Goal: Transaction & Acquisition: Purchase product/service

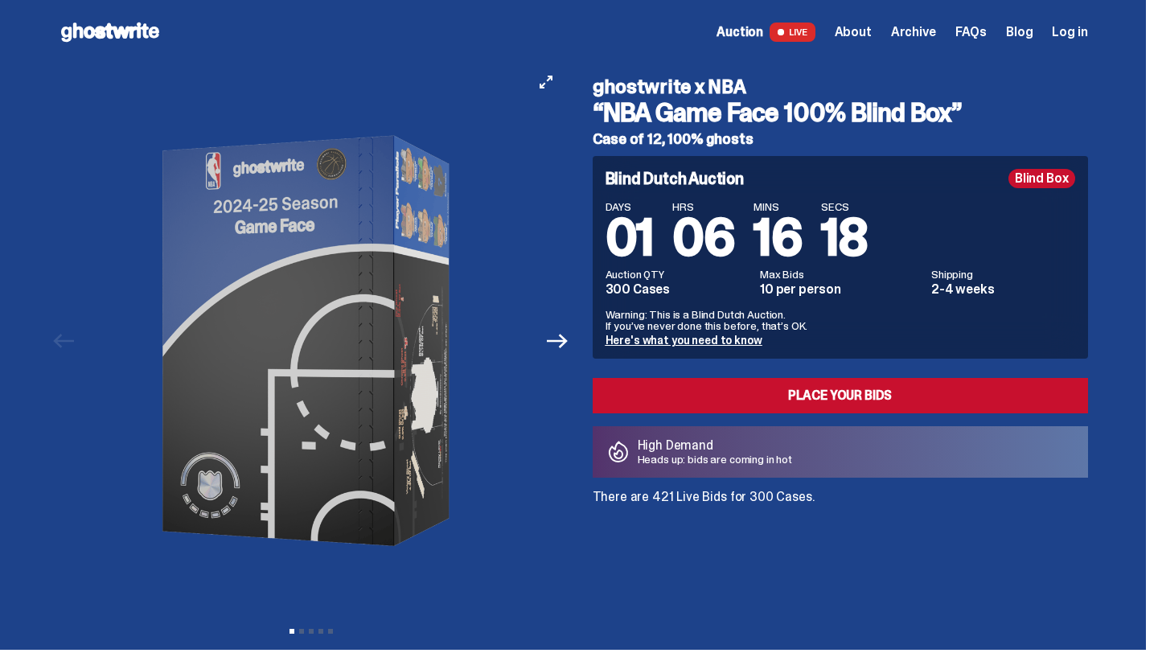
click at [574, 331] on button "Next" at bounding box center [557, 340] width 35 height 35
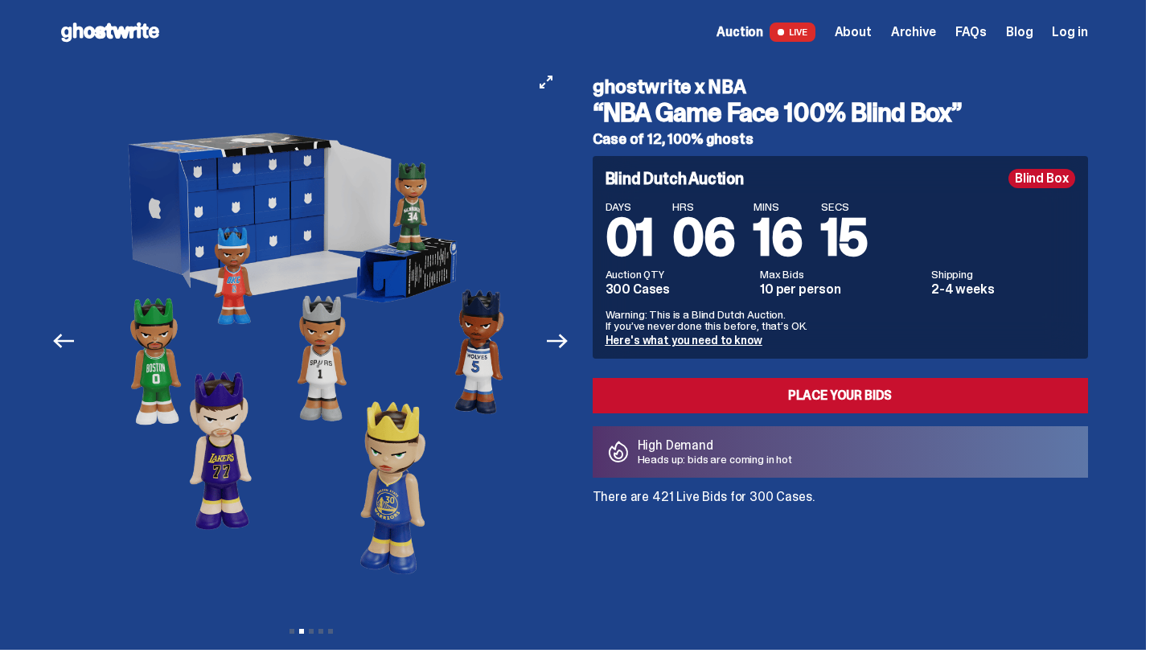
click at [574, 334] on button "Next" at bounding box center [557, 340] width 35 height 35
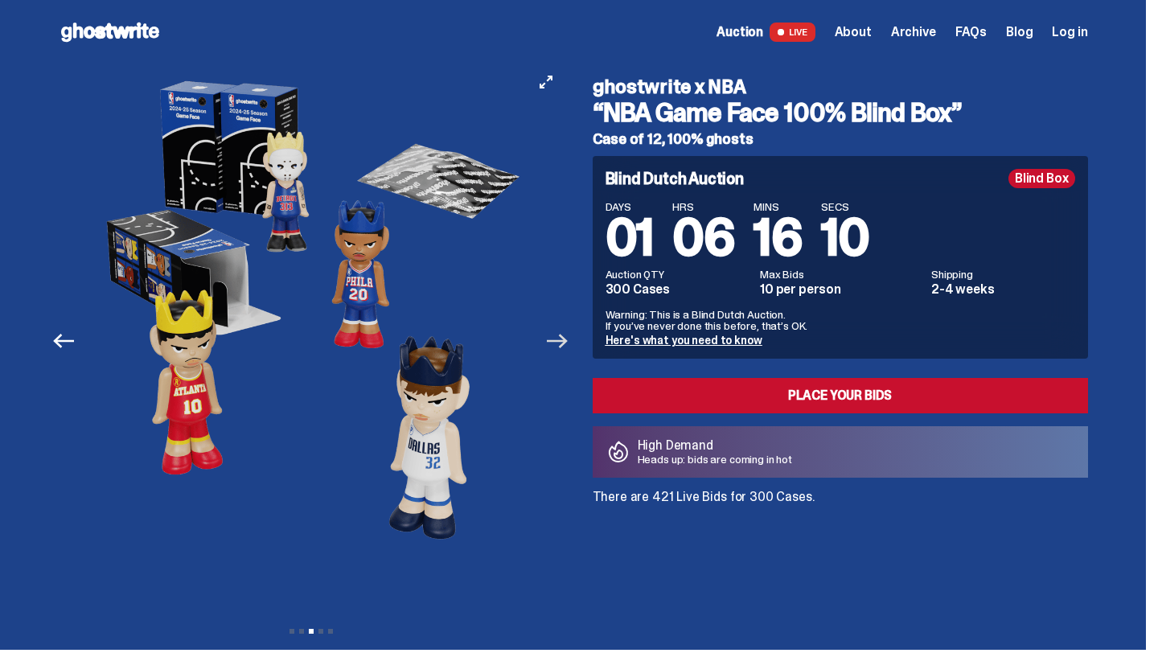
click at [568, 333] on icon "Next" at bounding box center [557, 341] width 21 height 21
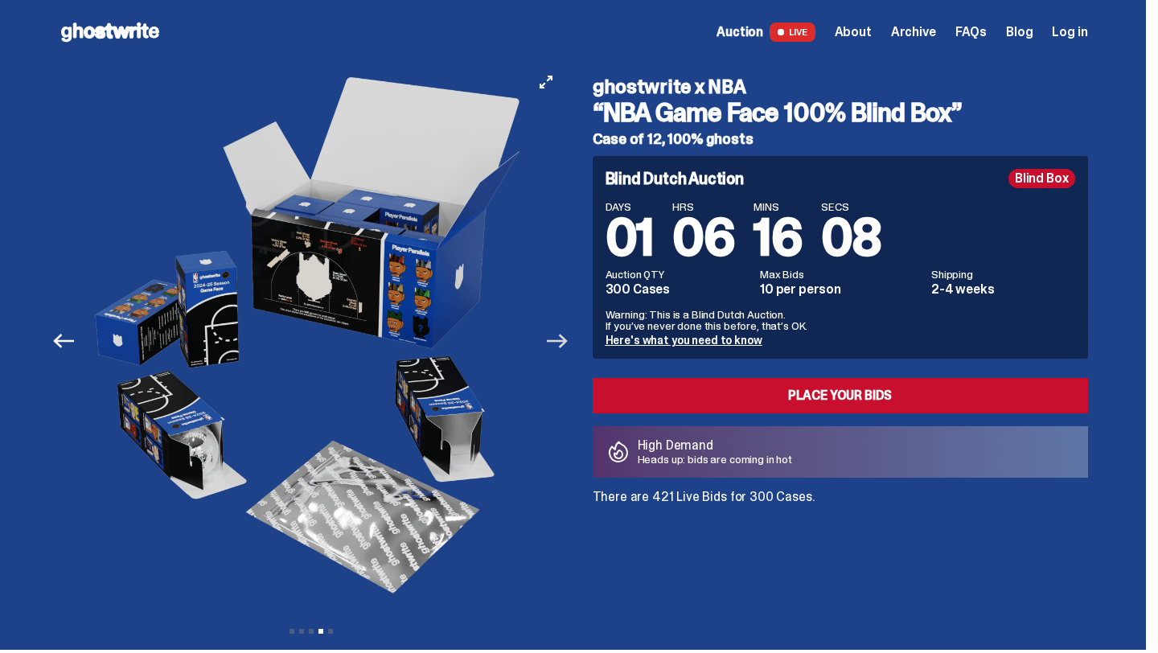
click at [568, 333] on icon "Next" at bounding box center [557, 341] width 21 height 21
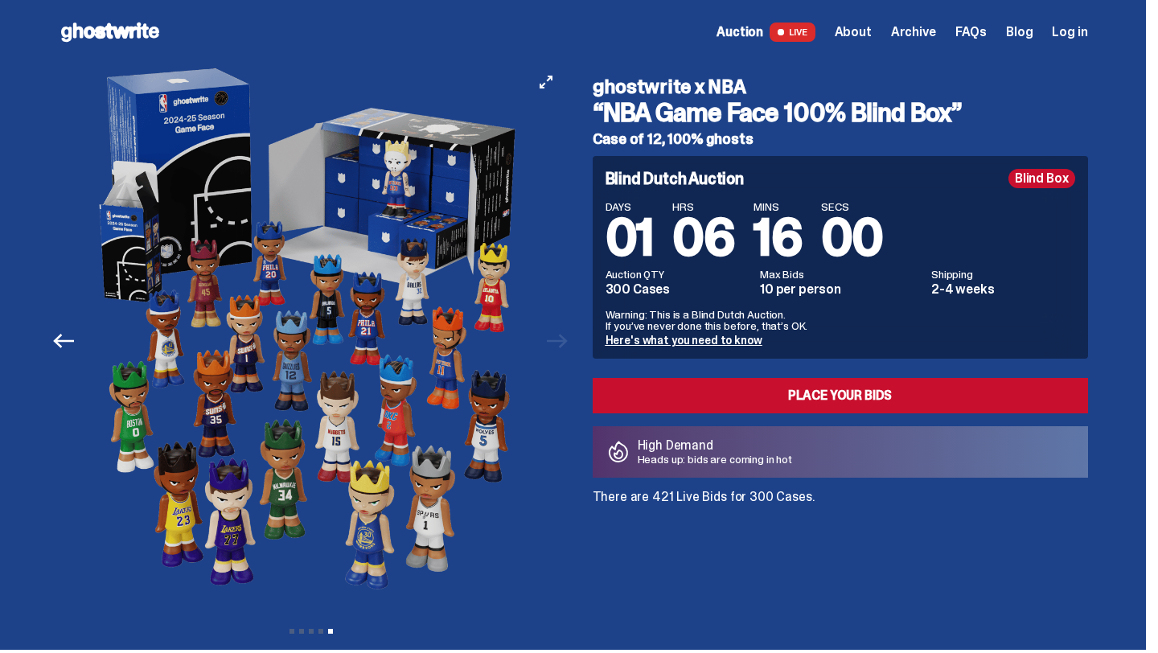
click at [564, 335] on div at bounding box center [311, 340] width 505 height 553
click at [170, 22] on div "Open main menu Home Auction LIVE About Archive FAQs Blog Log in" at bounding box center [573, 32] width 1029 height 26
click at [159, 27] on use at bounding box center [110, 32] width 98 height 19
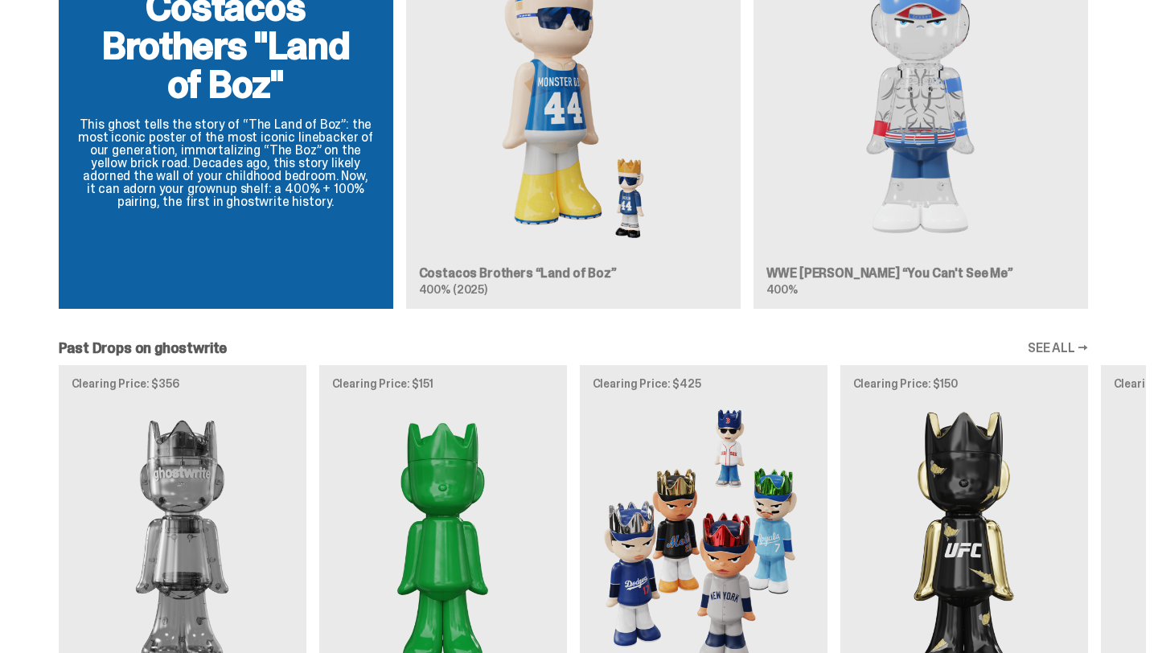
scroll to position [1606, 0]
click at [882, 162] on div "Costacos Brothers "Land of Boz" This ghost tells the story of “The Land of Boz”…" at bounding box center [573, 105] width 1146 height 434
click at [885, 269] on div "Costacos Brothers "Land of Boz" This ghost tells the story of “The Land of Boz”…" at bounding box center [573, 105] width 1146 height 434
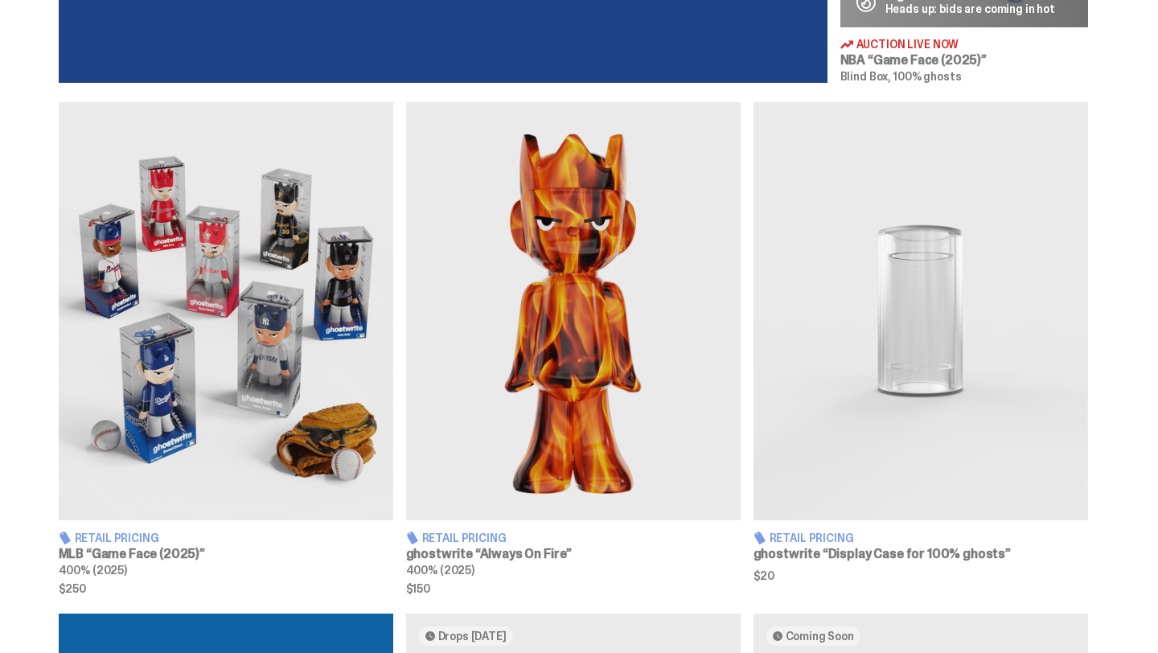
scroll to position [881, 0]
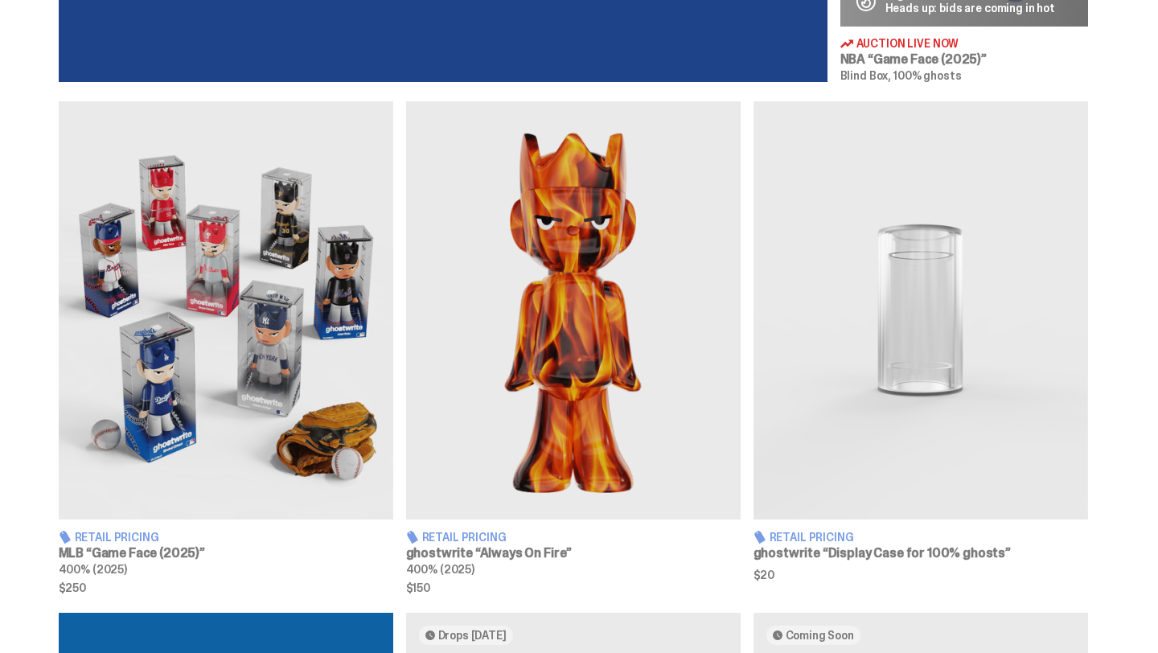
click at [595, 491] on img at bounding box center [573, 310] width 335 height 418
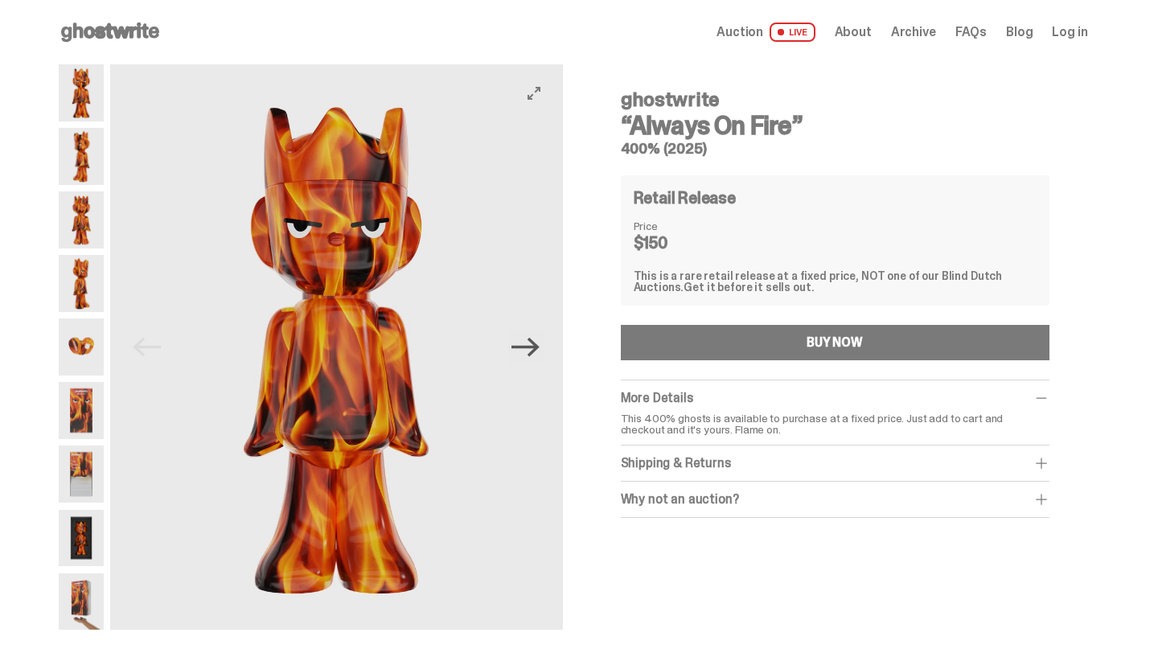
click at [532, 343] on icon "Next" at bounding box center [525, 347] width 28 height 28
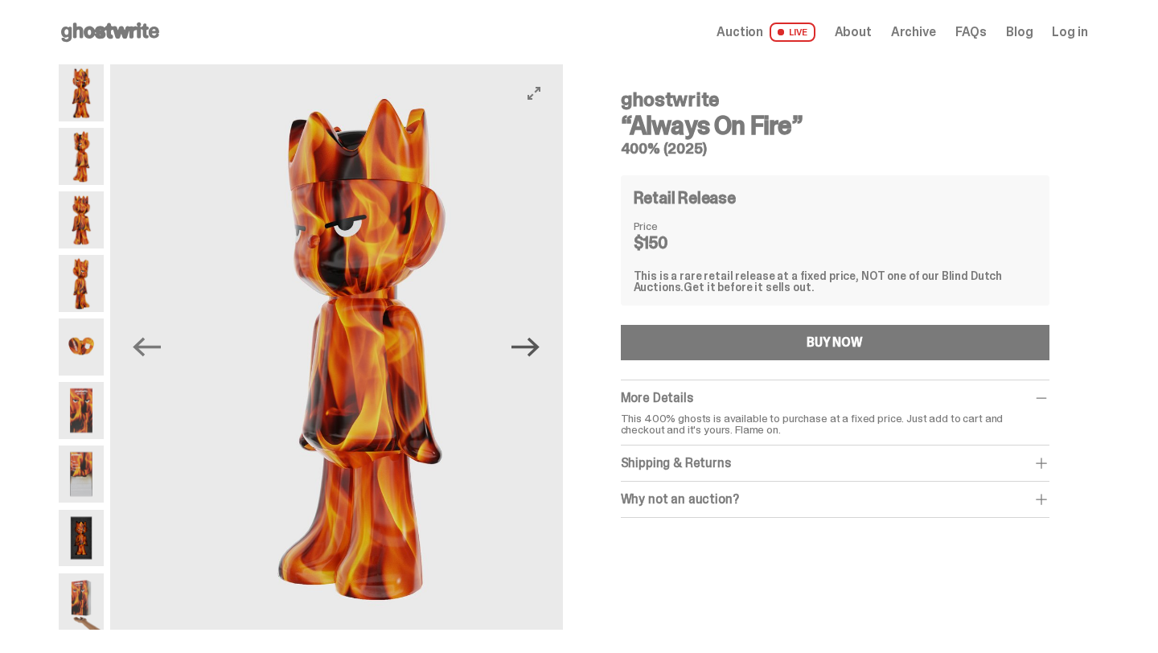
click at [533, 344] on icon "Next" at bounding box center [525, 347] width 28 height 28
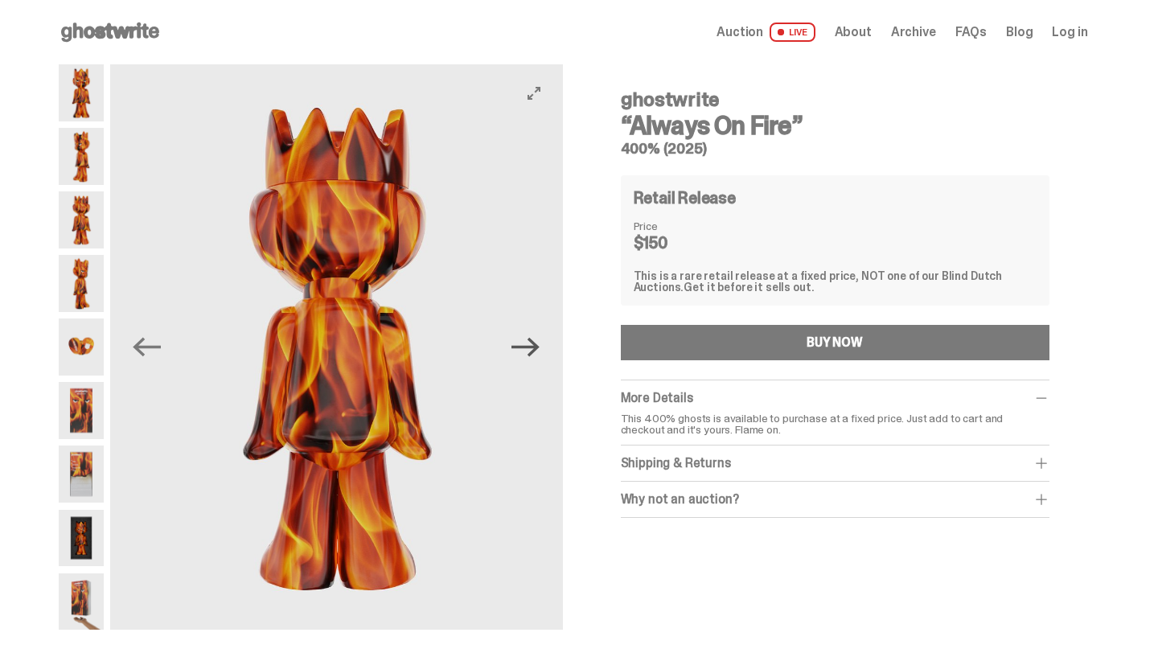
click at [533, 344] on icon "Next" at bounding box center [525, 347] width 28 height 28
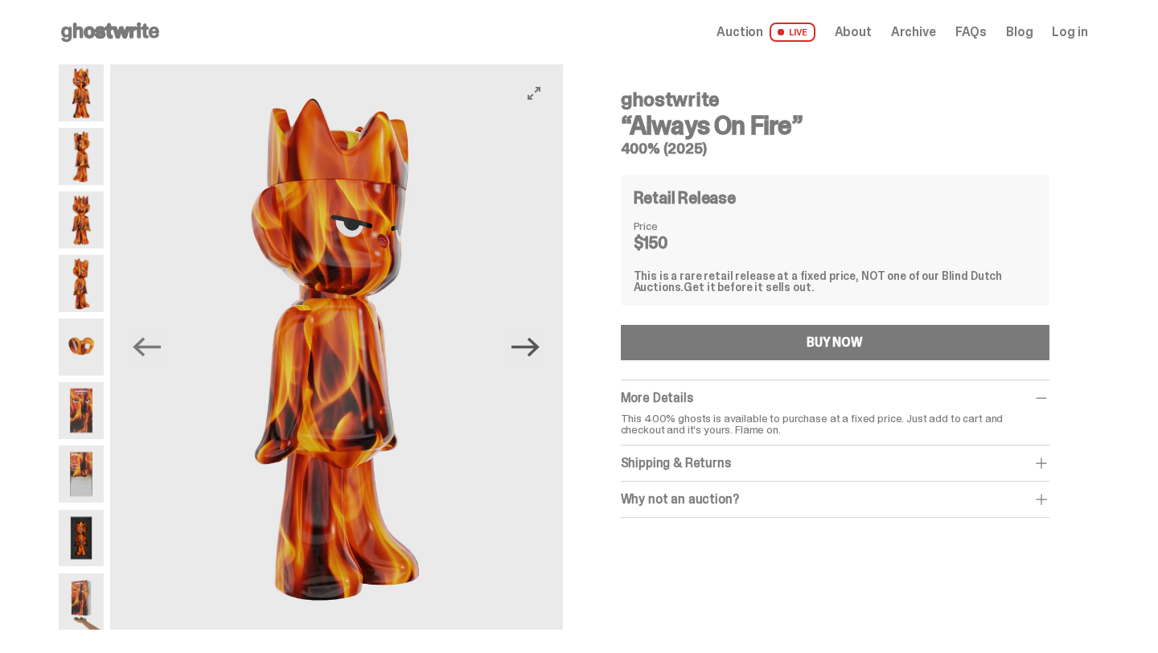
click at [533, 343] on icon "Next" at bounding box center [525, 347] width 28 height 28
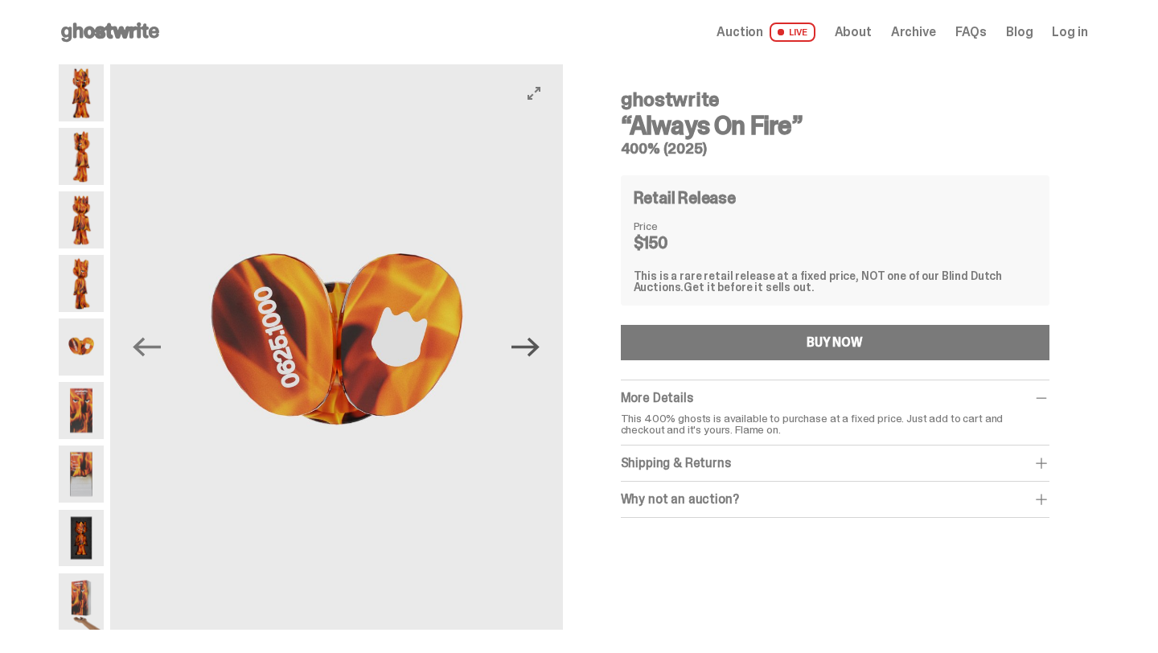
click at [533, 343] on icon "Next" at bounding box center [525, 347] width 28 height 28
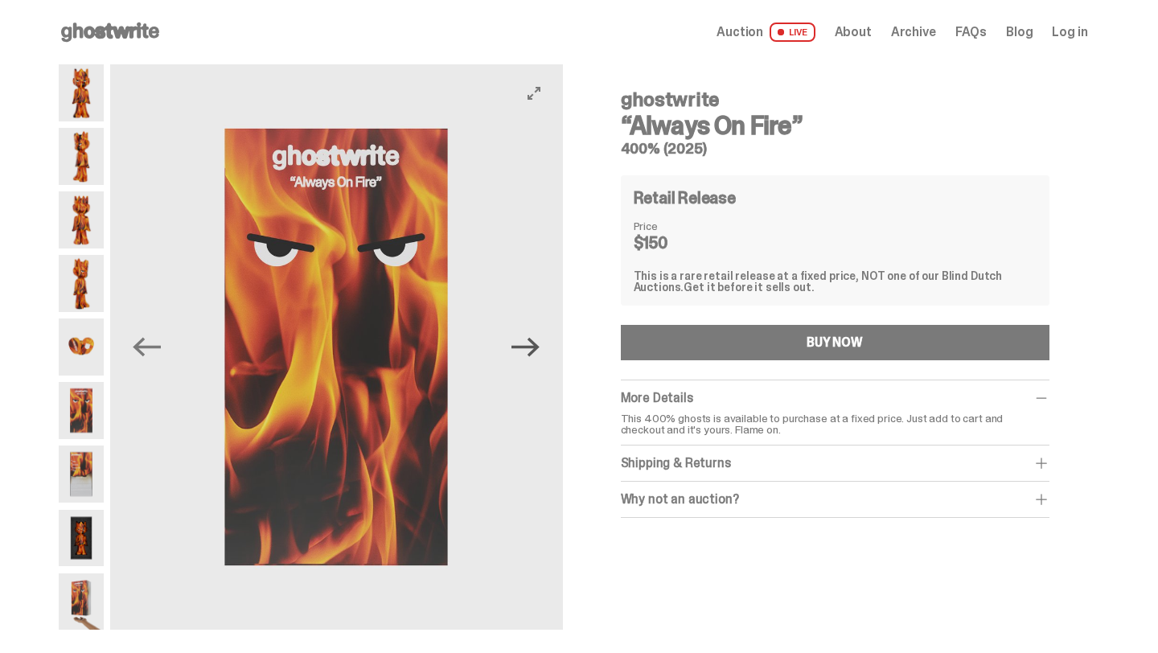
click at [533, 343] on icon "Next" at bounding box center [525, 347] width 28 height 28
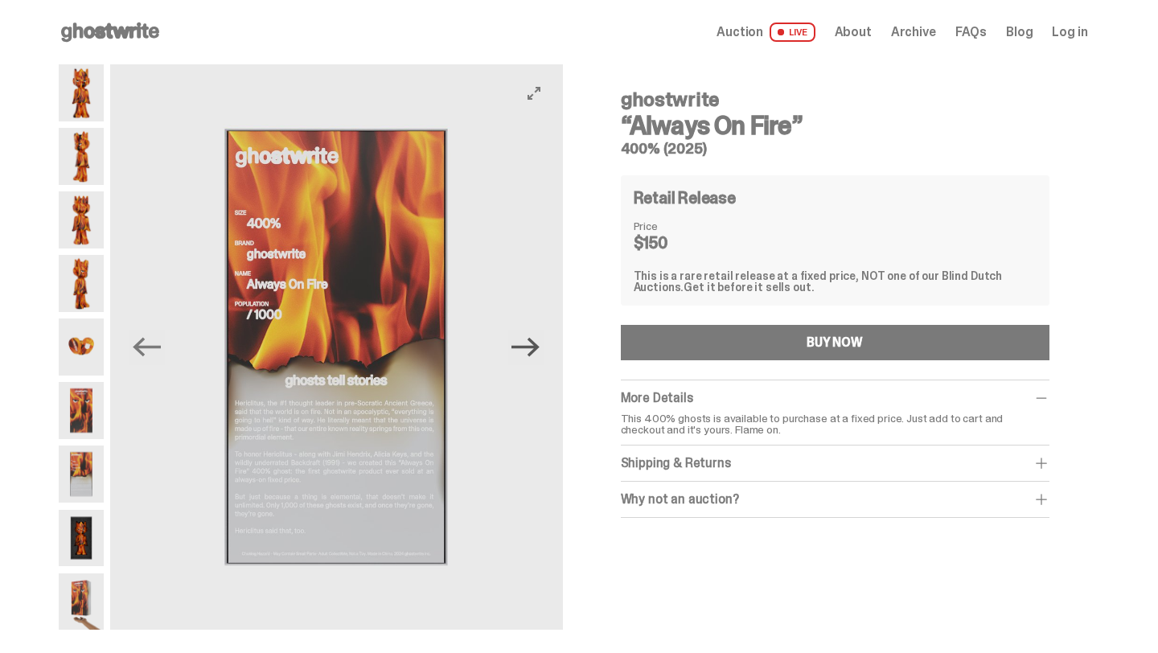
click at [533, 343] on icon "Next" at bounding box center [525, 347] width 28 height 28
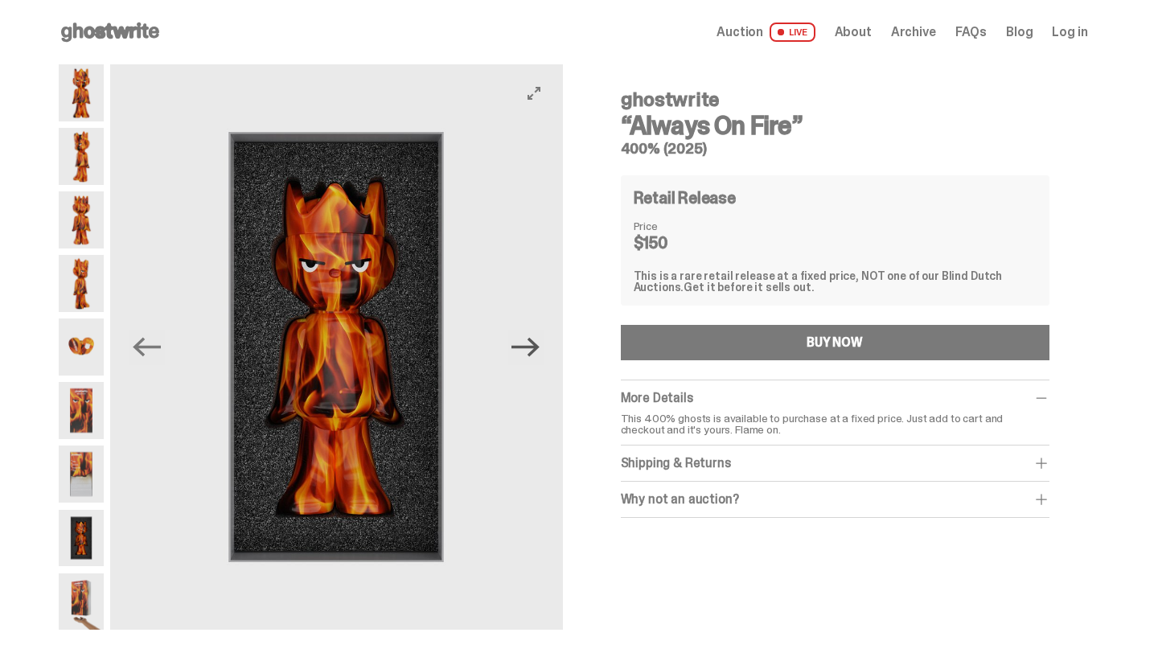
click at [533, 343] on icon "Next" at bounding box center [525, 347] width 28 height 28
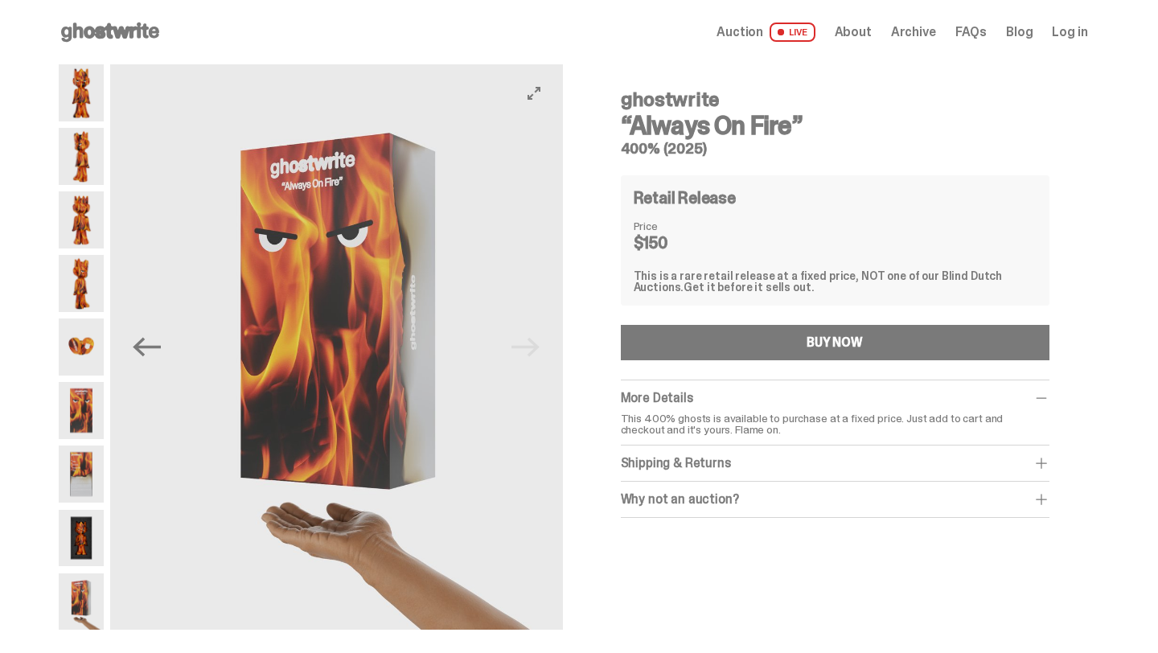
click at [532, 343] on img at bounding box center [339, 346] width 453 height 565
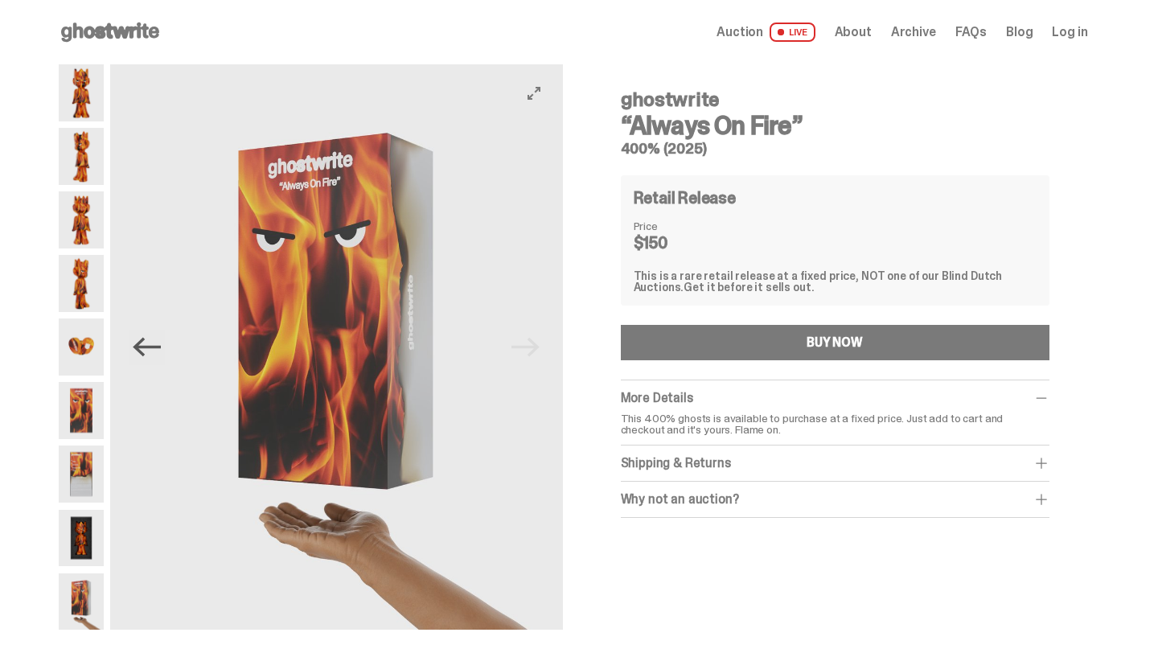
click at [141, 354] on icon "Previous" at bounding box center [147, 347] width 28 height 28
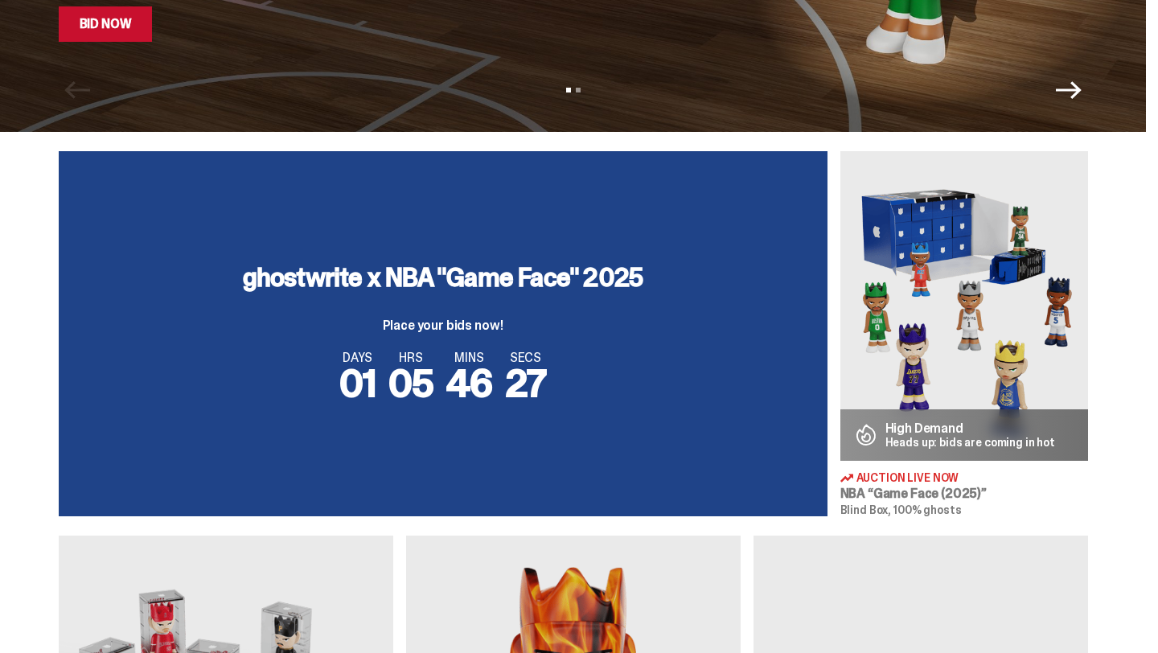
scroll to position [351, 0]
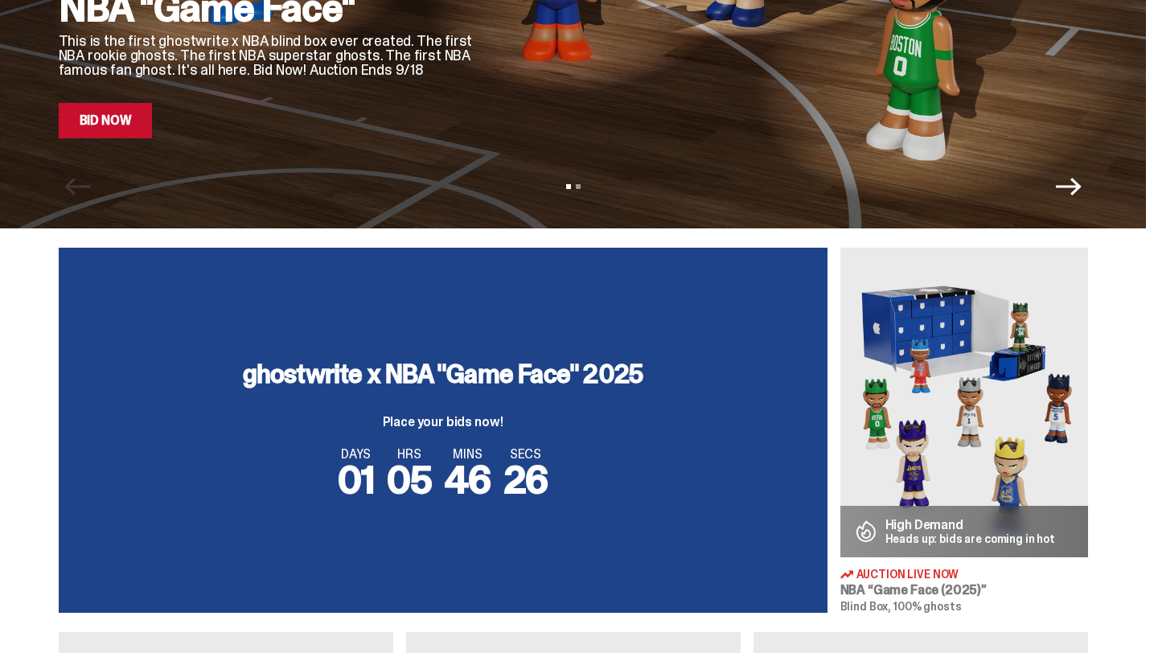
click at [891, 572] on span "Auction Live Now" at bounding box center [907, 574] width 103 height 11
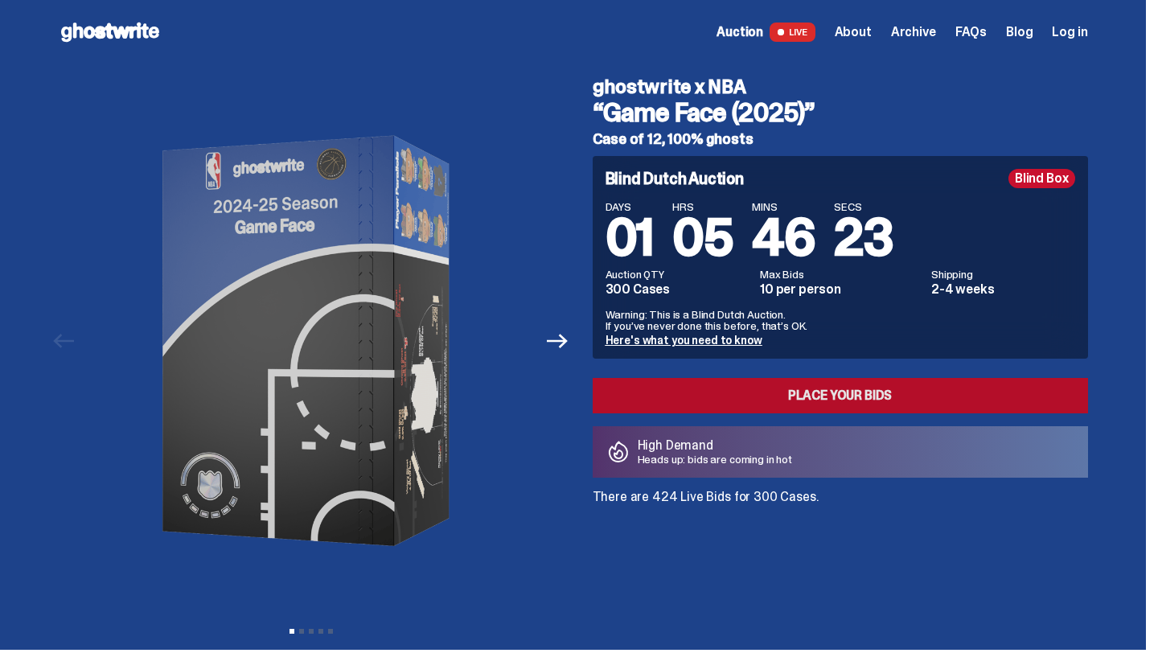
click at [850, 394] on link "Place your Bids" at bounding box center [840, 395] width 495 height 35
